Goal: Task Accomplishment & Management: Use online tool/utility

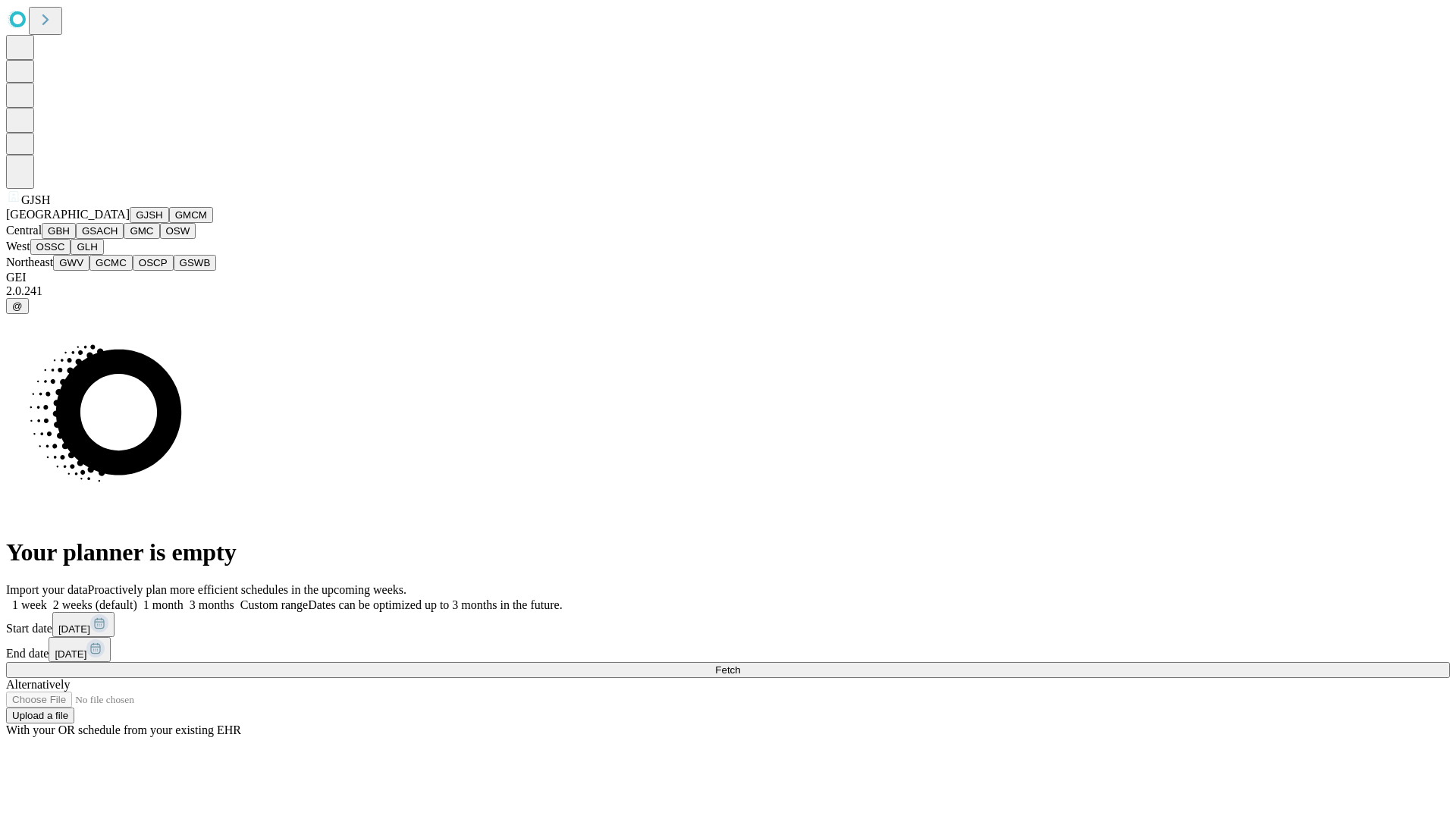
click at [130, 223] on button "GJSH" at bounding box center [149, 215] width 40 height 16
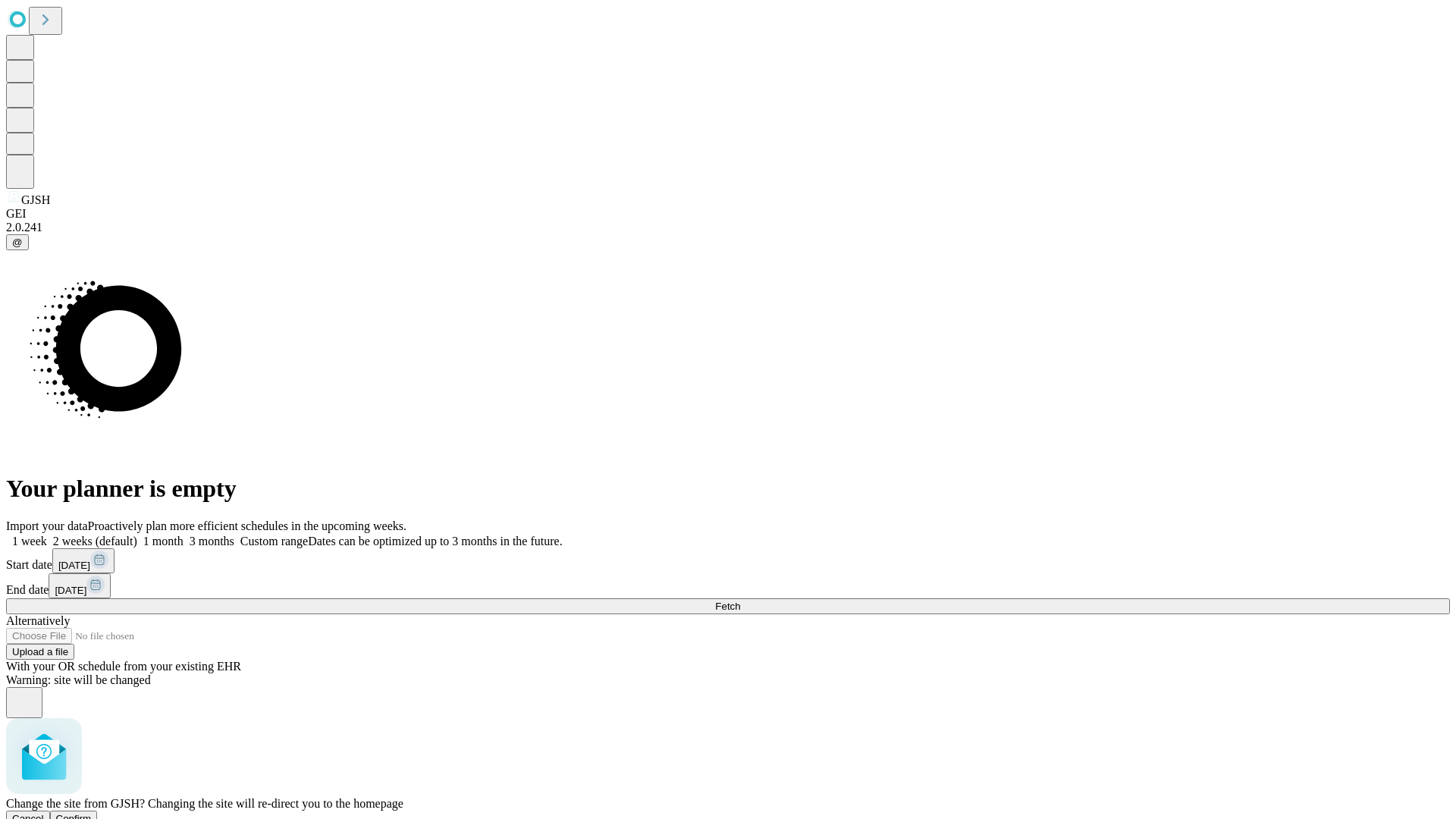
click at [92, 813] on span "Confirm" at bounding box center [74, 819] width 36 height 11
click at [138, 535] on label "2 weeks (default)" at bounding box center [92, 541] width 90 height 13
click at [740, 601] on span "Fetch" at bounding box center [728, 606] width 25 height 11
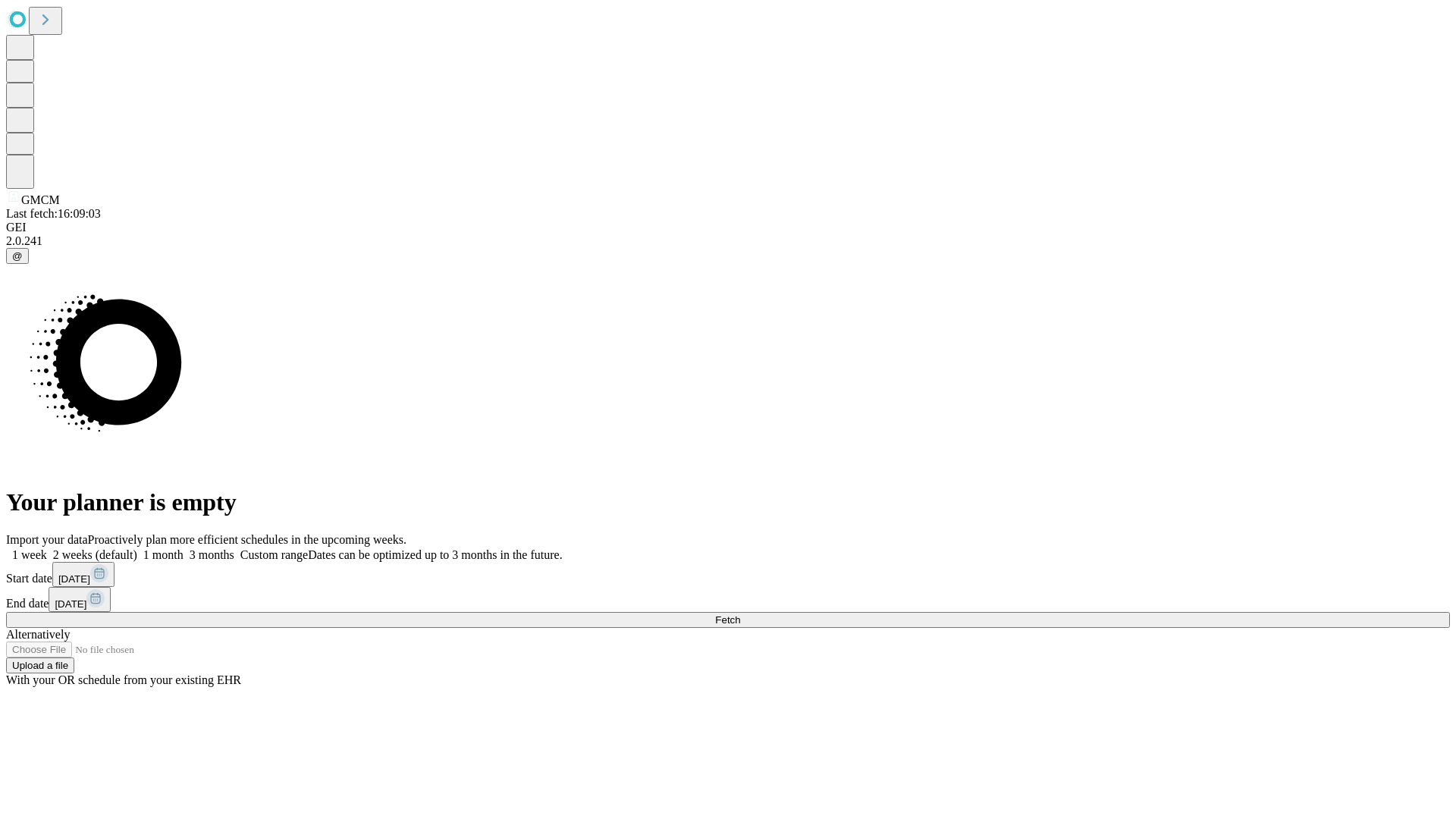
click at [138, 548] on label "2 weeks (default)" at bounding box center [92, 555] width 90 height 13
click at [740, 615] on span "Fetch" at bounding box center [728, 620] width 25 height 11
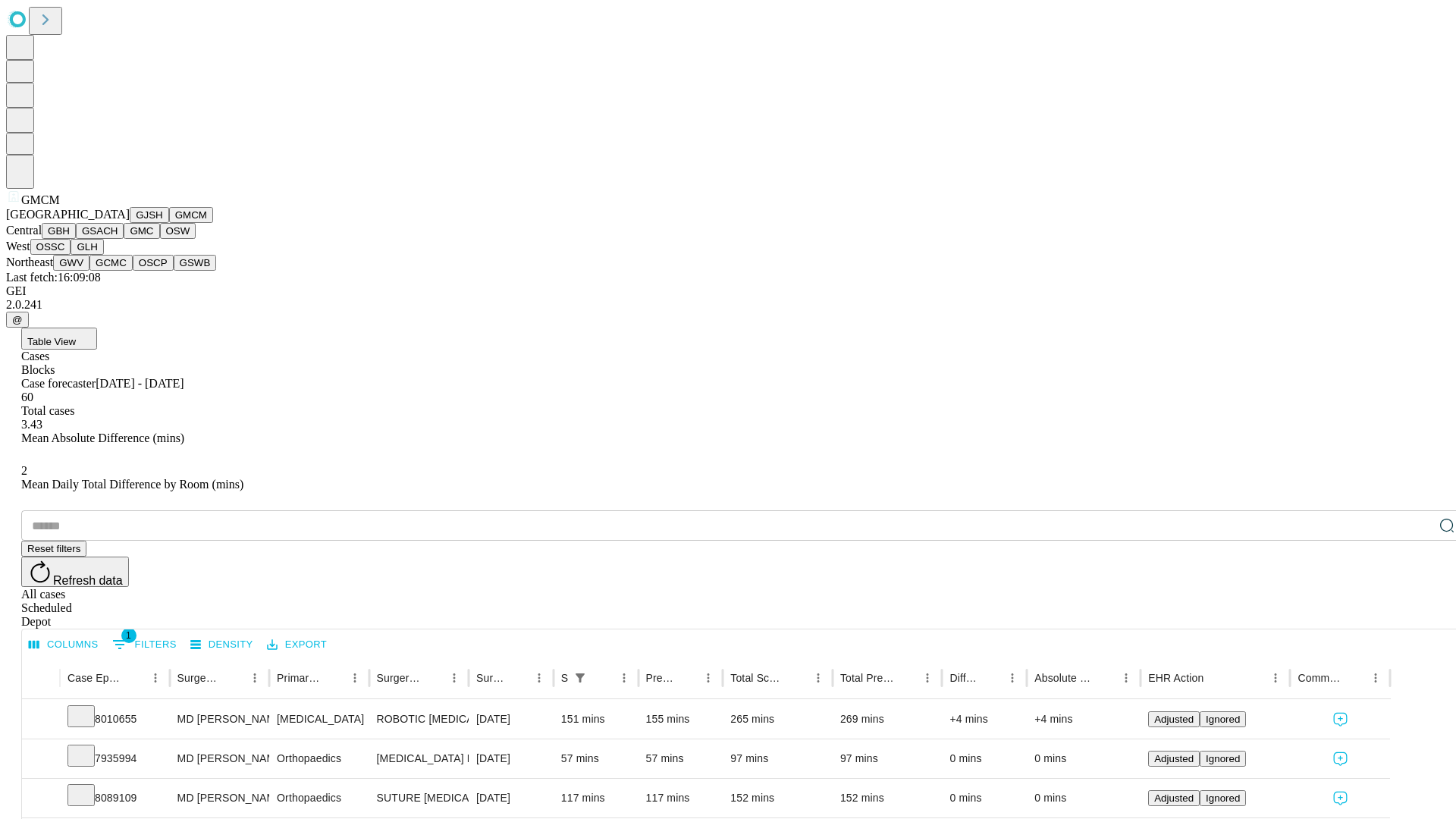
click at [76, 239] on button "GBH" at bounding box center [59, 231] width 34 height 16
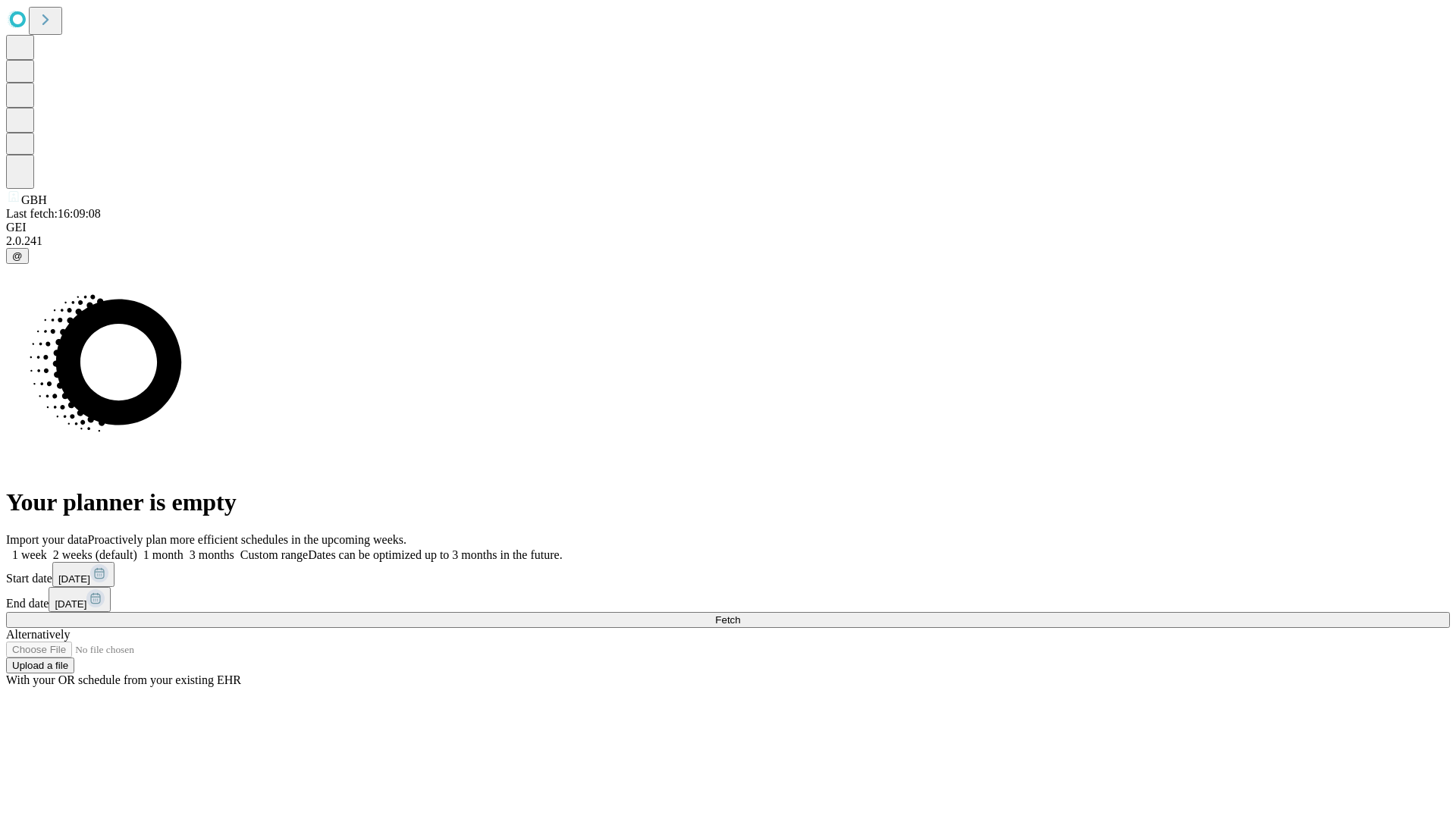
click at [138, 548] on label "2 weeks (default)" at bounding box center [92, 555] width 90 height 13
click at [740, 615] on span "Fetch" at bounding box center [728, 620] width 25 height 11
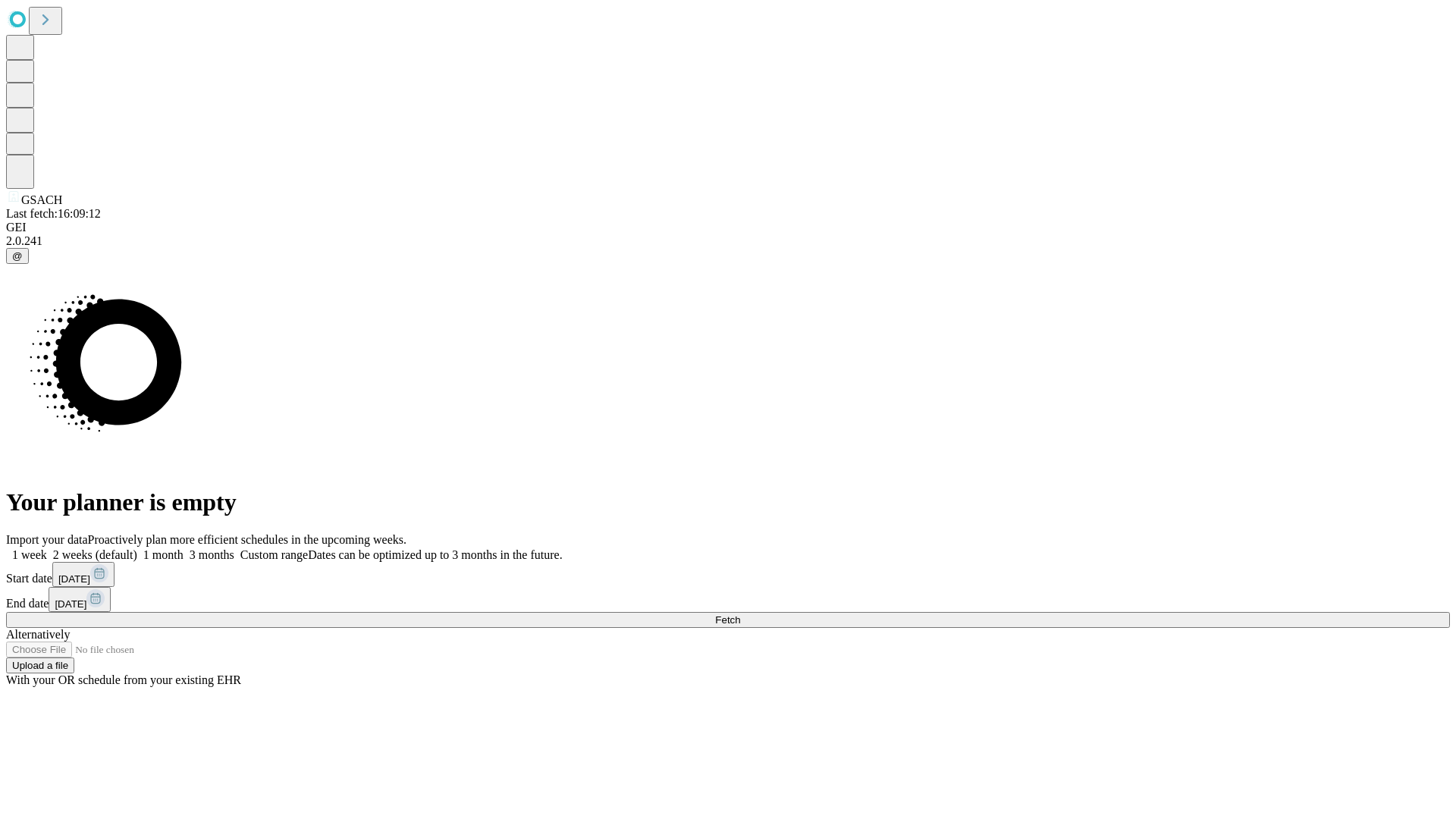
click at [138, 548] on label "2 weeks (default)" at bounding box center [92, 555] width 90 height 13
click at [740, 615] on span "Fetch" at bounding box center [728, 620] width 25 height 11
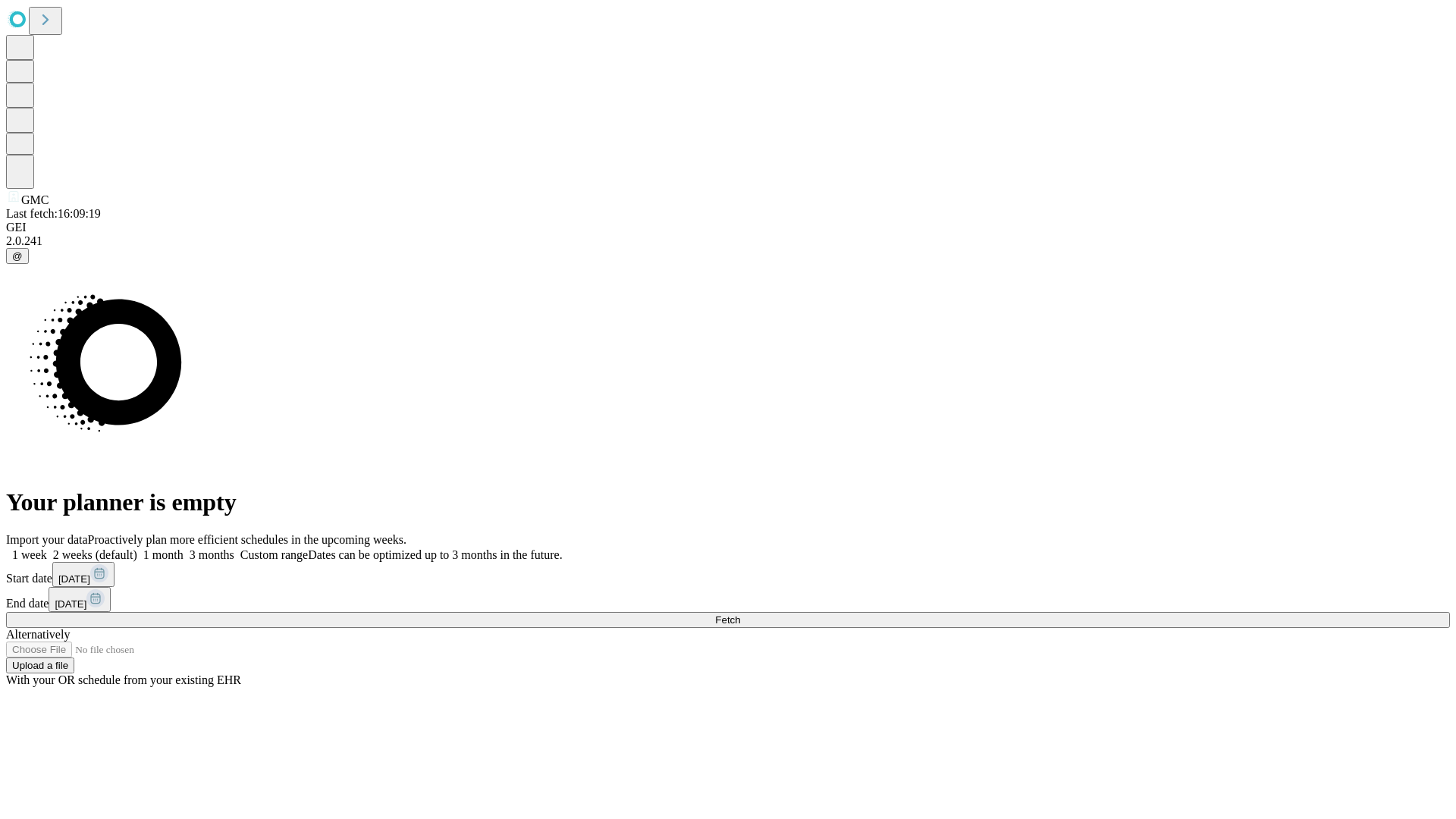
click at [740, 615] on span "Fetch" at bounding box center [728, 620] width 25 height 11
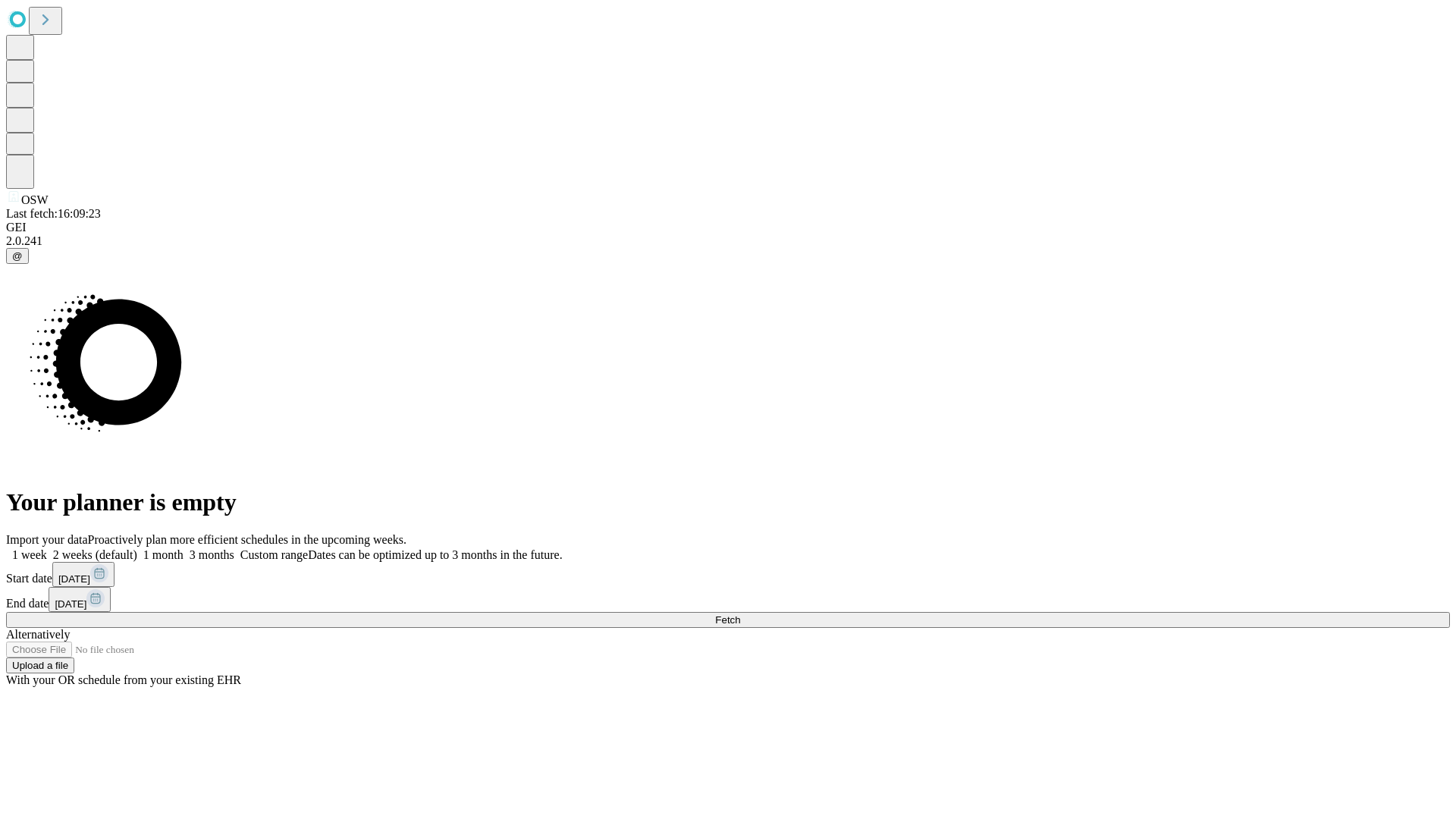
click at [138, 548] on label "2 weeks (default)" at bounding box center [92, 555] width 90 height 13
click at [740, 615] on span "Fetch" at bounding box center [728, 620] width 25 height 11
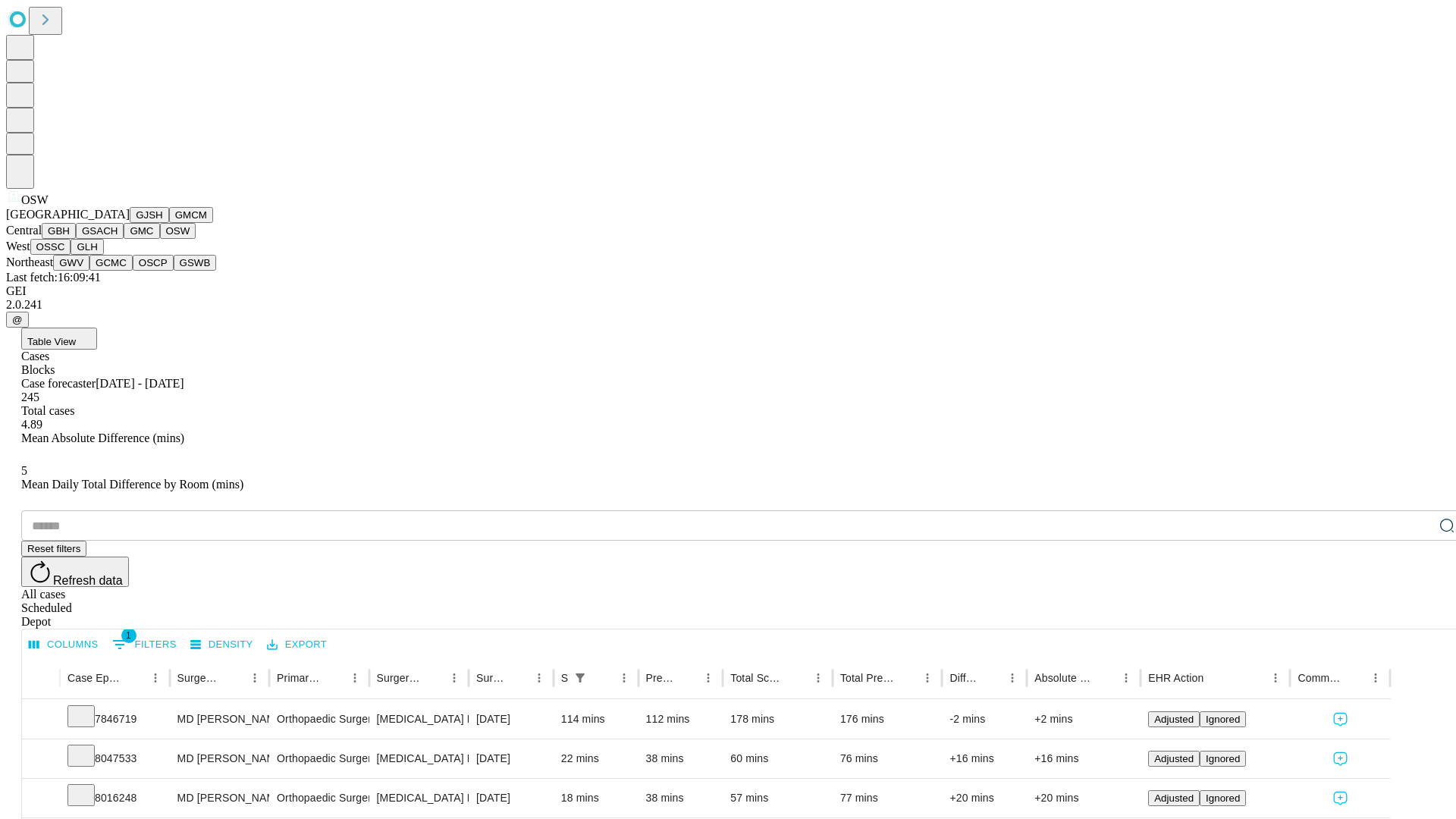
click at [71, 255] on button "OSSC" at bounding box center [51, 247] width 41 height 16
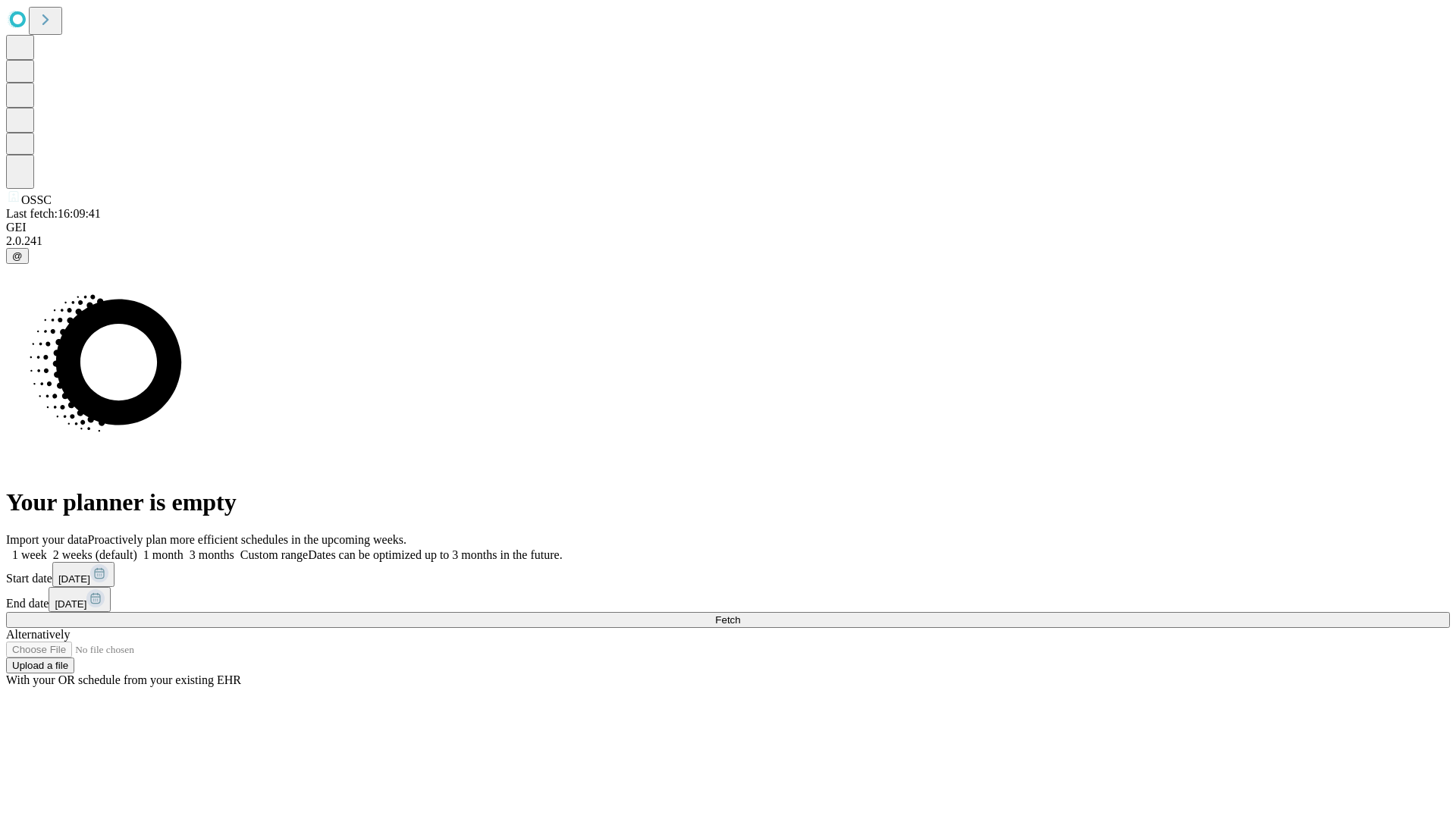
click at [740, 615] on span "Fetch" at bounding box center [728, 620] width 25 height 11
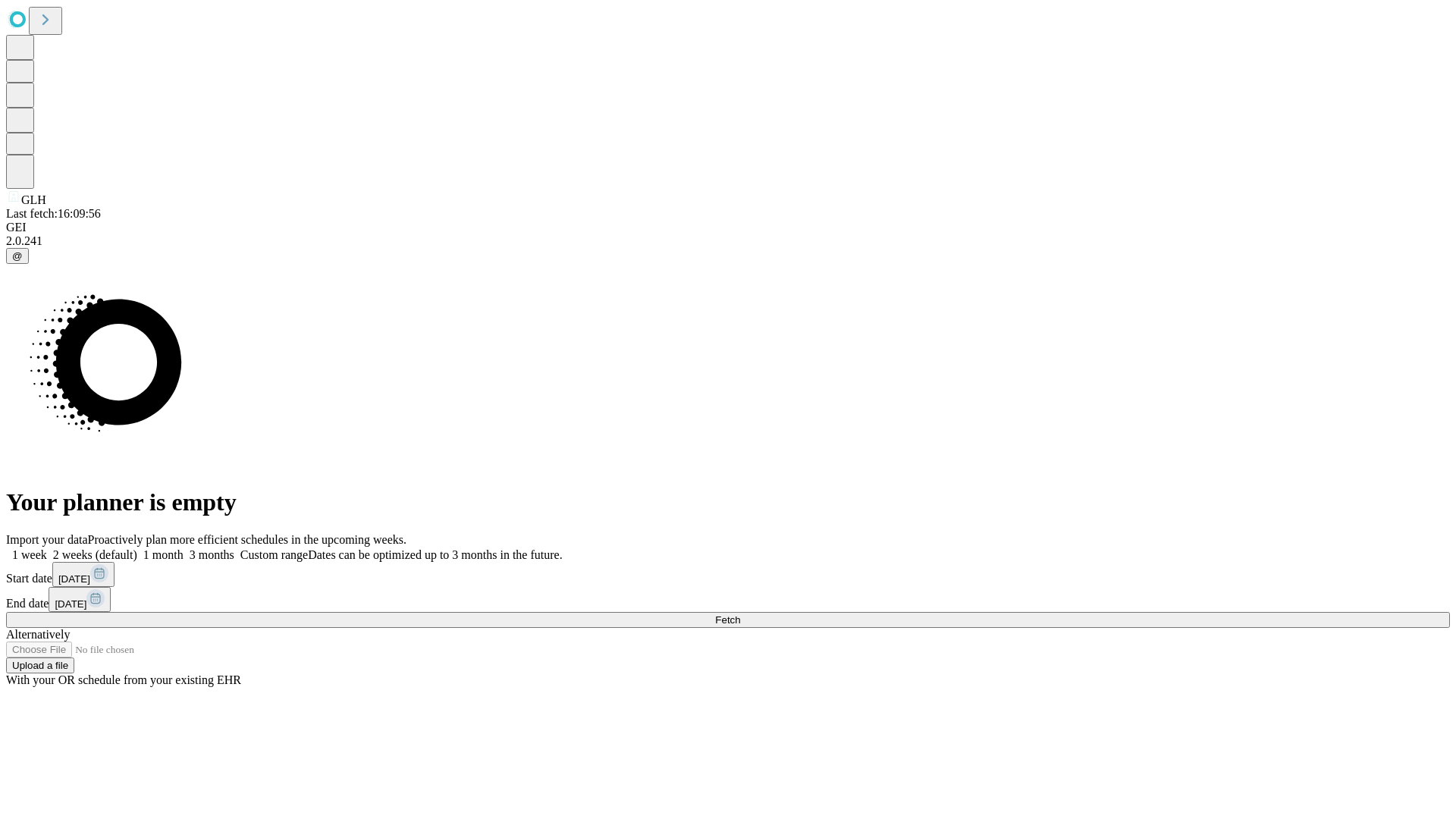
click at [138, 548] on label "2 weeks (default)" at bounding box center [92, 555] width 90 height 13
click at [740, 615] on span "Fetch" at bounding box center [728, 620] width 25 height 11
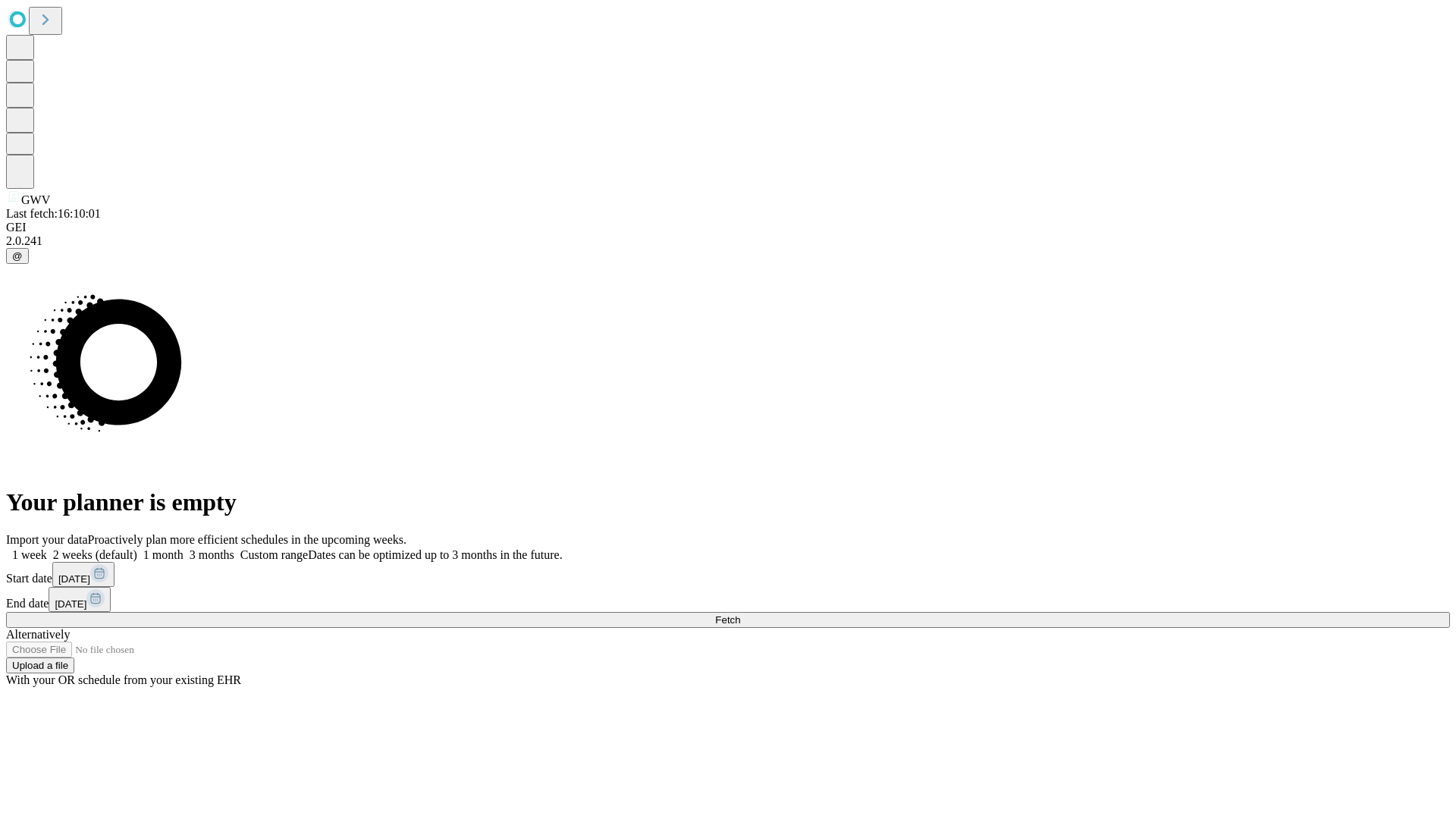
click at [138, 548] on label "2 weeks (default)" at bounding box center [92, 555] width 90 height 13
click at [740, 615] on span "Fetch" at bounding box center [728, 620] width 25 height 11
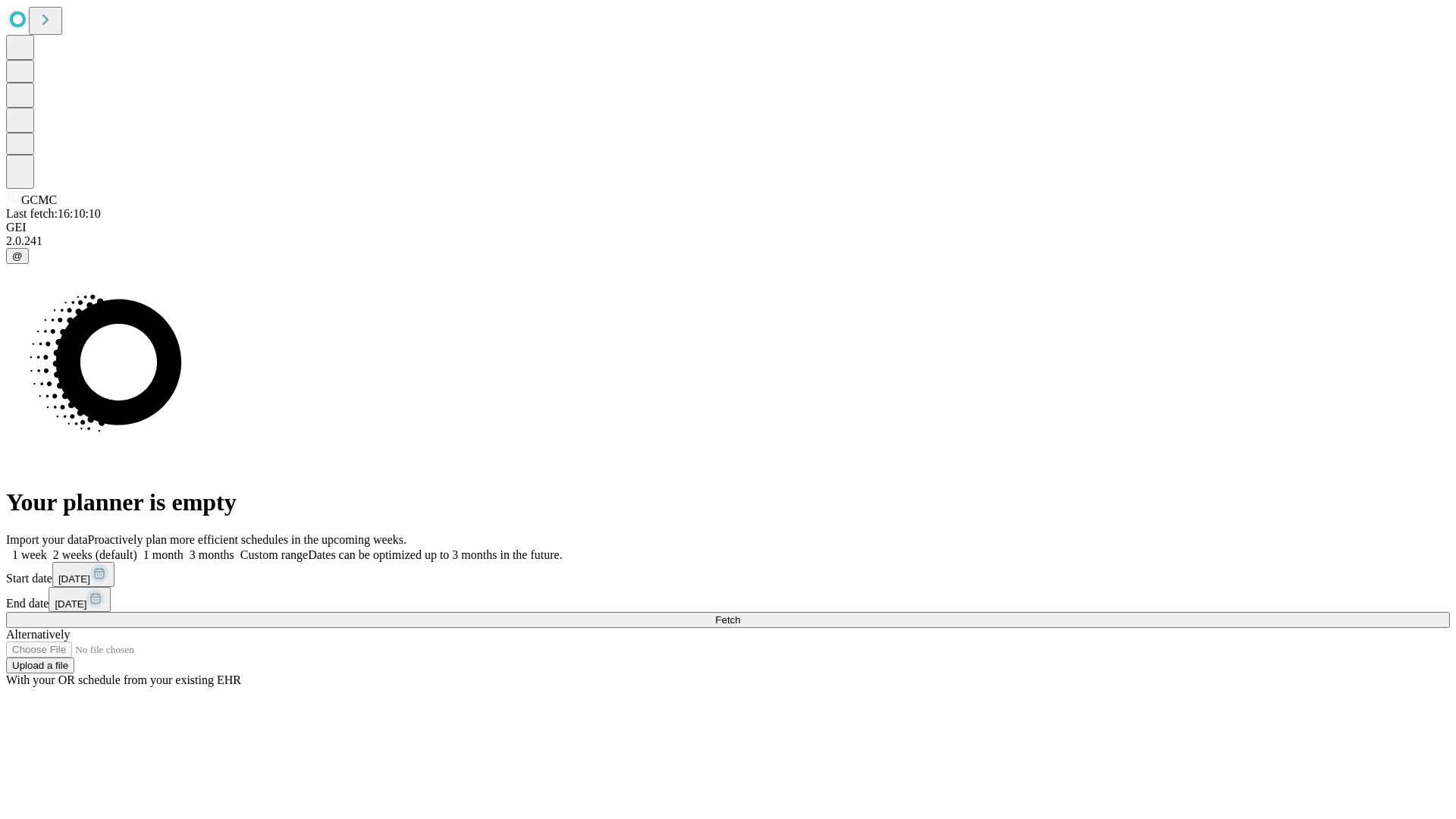
click at [138, 548] on label "2 weeks (default)" at bounding box center [92, 555] width 90 height 13
click at [740, 615] on span "Fetch" at bounding box center [728, 620] width 25 height 11
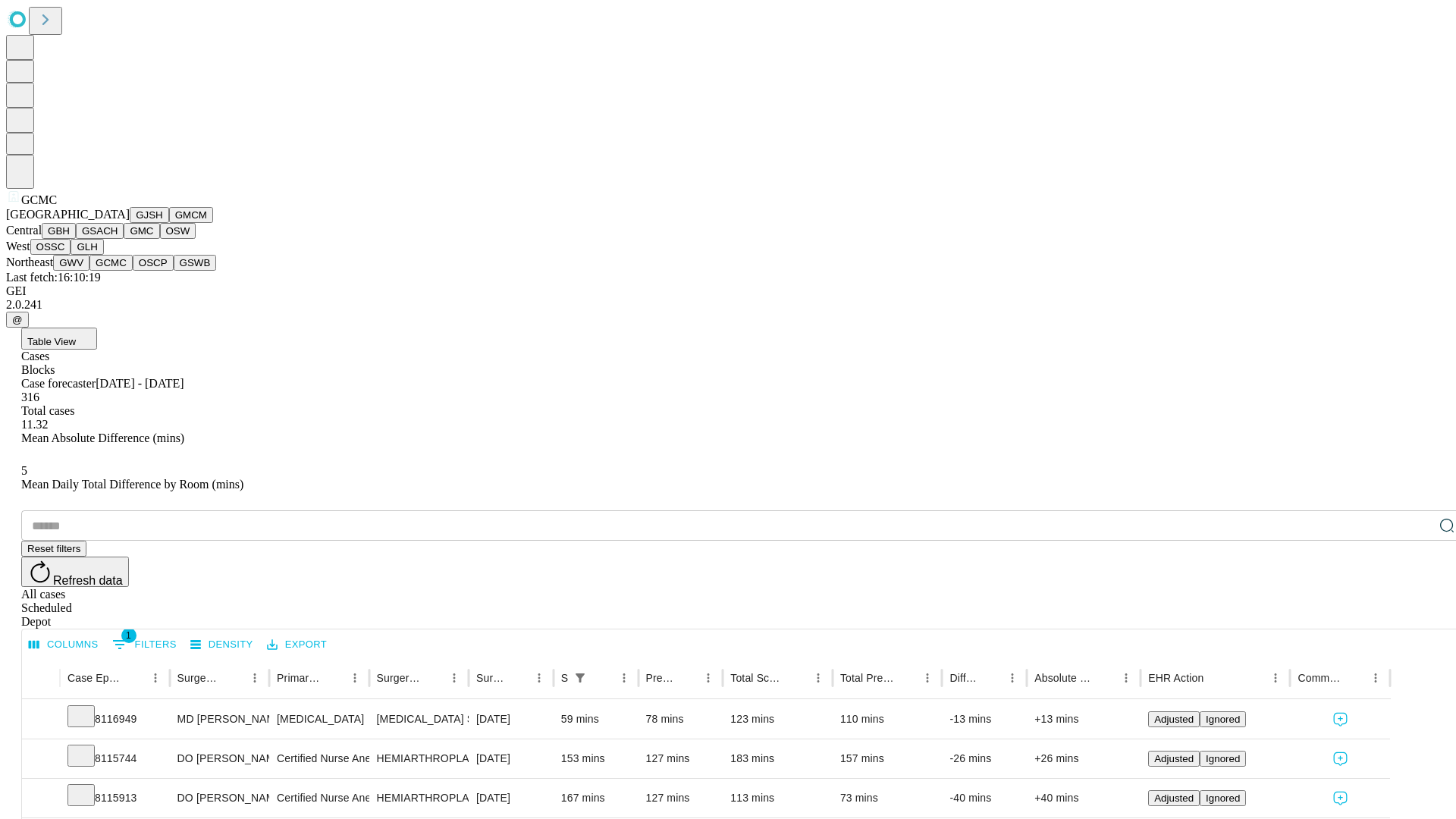
click at [133, 271] on button "OSCP" at bounding box center [153, 263] width 41 height 16
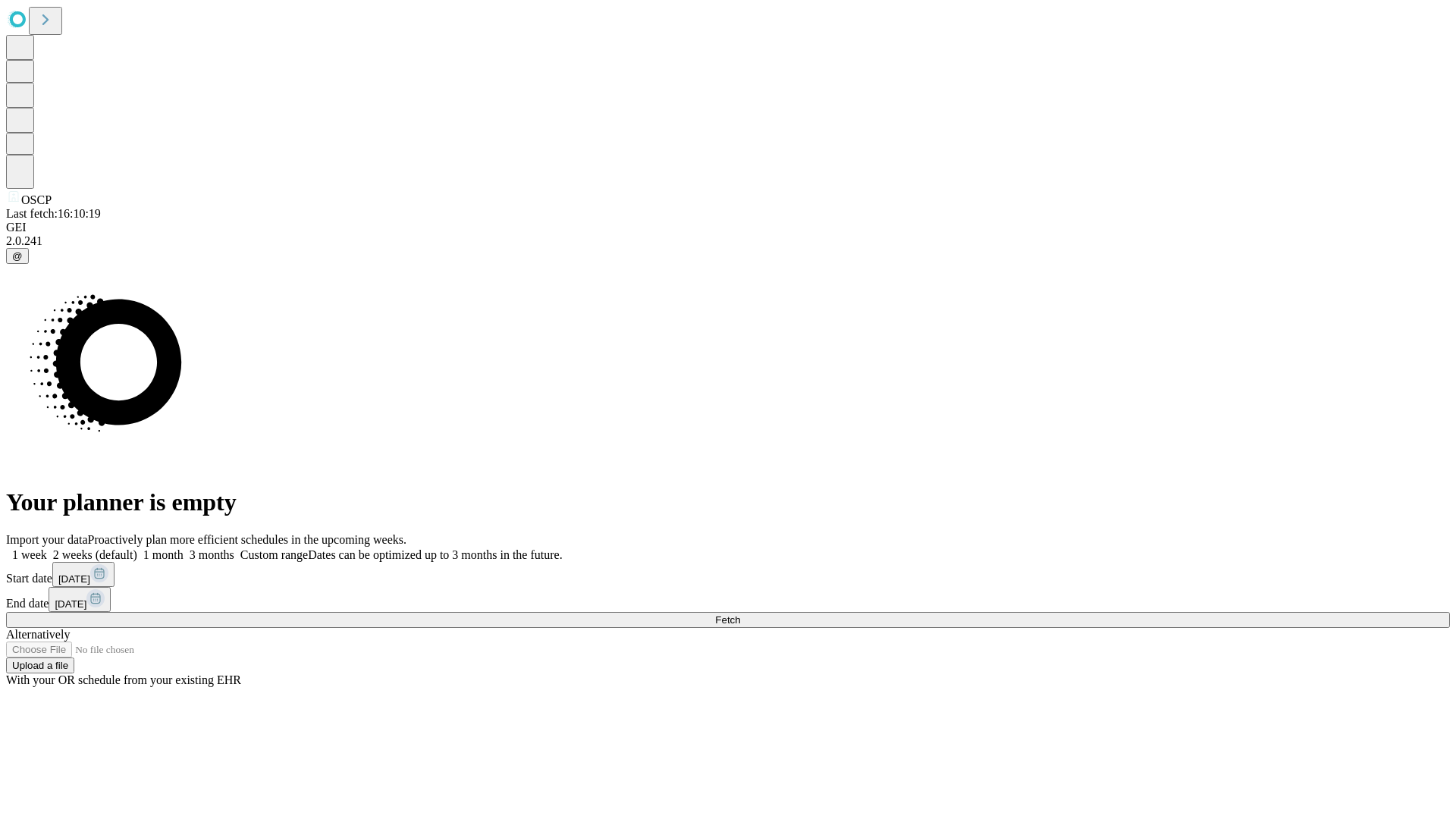
click at [740, 615] on span "Fetch" at bounding box center [728, 620] width 25 height 11
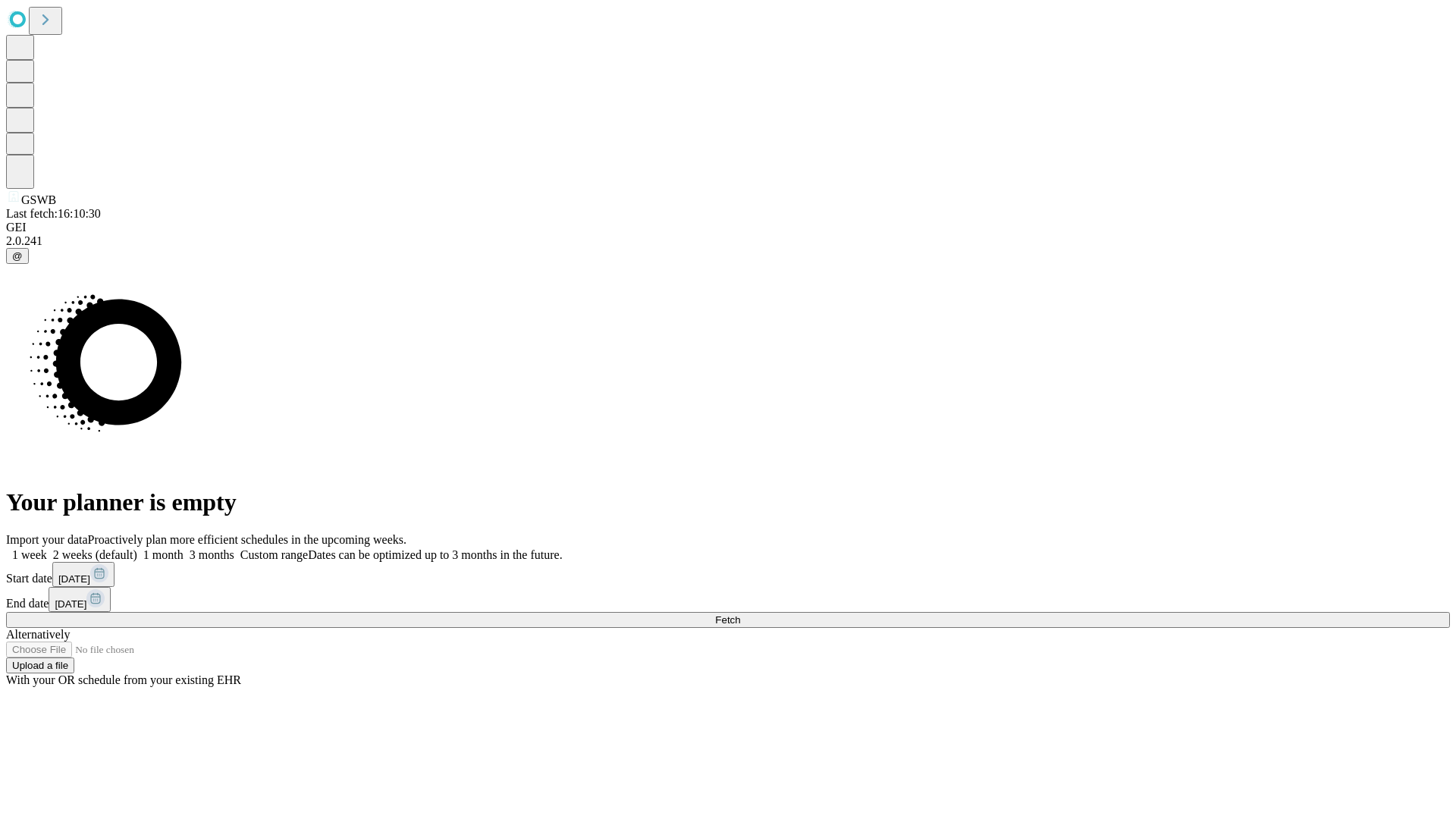
click at [740, 615] on span "Fetch" at bounding box center [728, 620] width 25 height 11
